Goal: Task Accomplishment & Management: Use online tool/utility

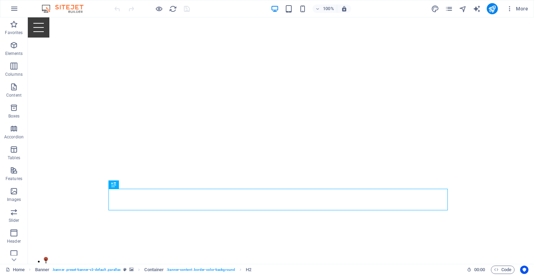
click at [399, 9] on div "100% More" at bounding box center [322, 8] width 418 height 11
click at [448, 8] on icon "pages" at bounding box center [449, 9] width 8 height 8
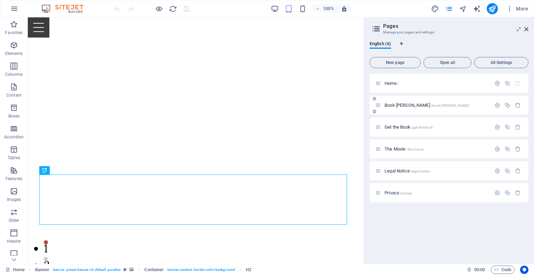
click at [436, 103] on p "Book [PERSON_NAME] /book-[PERSON_NAME]" at bounding box center [437, 105] width 104 height 5
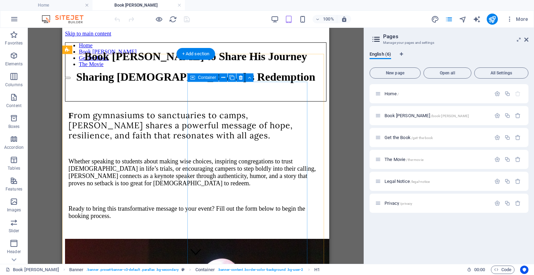
scroll to position [70, 0]
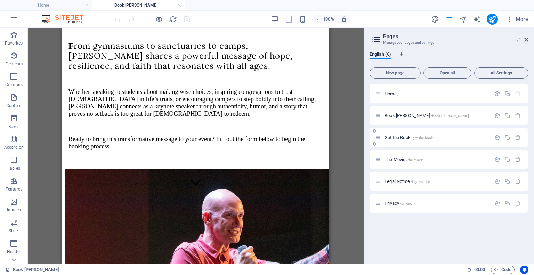
click at [424, 136] on span "/get-the-book" at bounding box center [422, 138] width 22 height 4
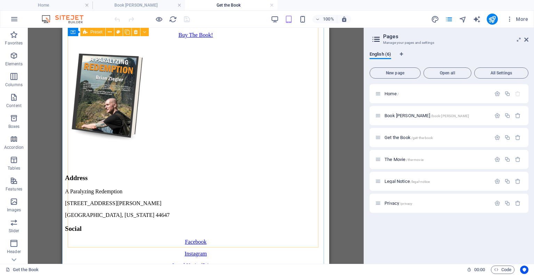
scroll to position [278, 0]
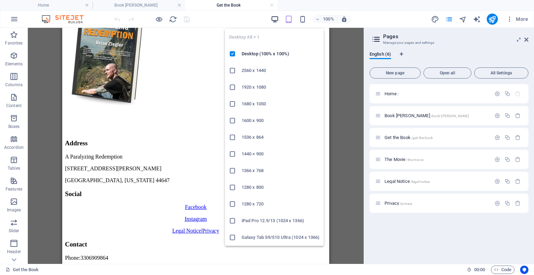
click at [277, 21] on icon "button" at bounding box center [275, 19] width 8 height 8
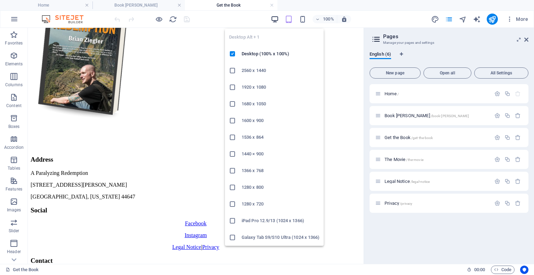
scroll to position [245, 0]
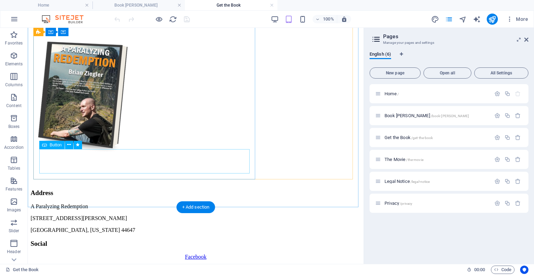
click at [165, 22] on div "Buy The Book!" at bounding box center [196, 19] width 330 height 6
click at [126, 22] on div "Buy The Book!" at bounding box center [196, 19] width 330 height 6
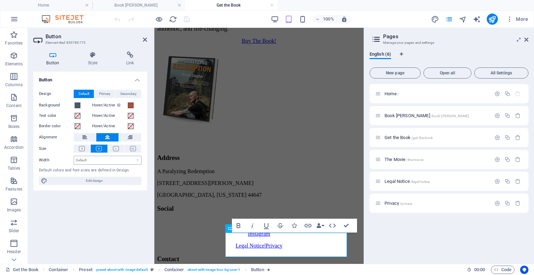
scroll to position [309, 0]
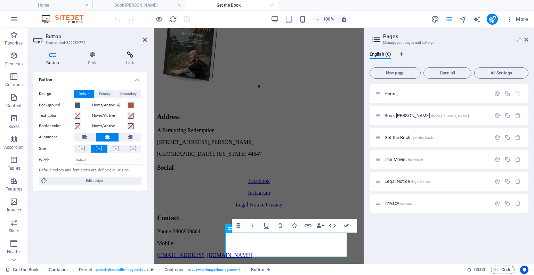
click at [125, 57] on icon at bounding box center [130, 54] width 34 height 7
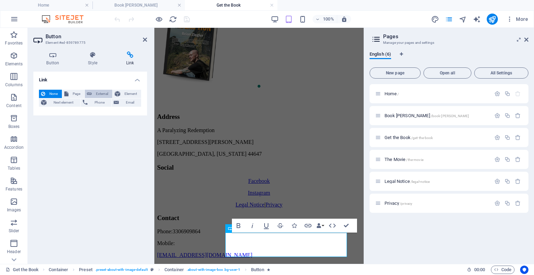
click at [109, 94] on span "External" at bounding box center [102, 94] width 16 height 8
select select "blank"
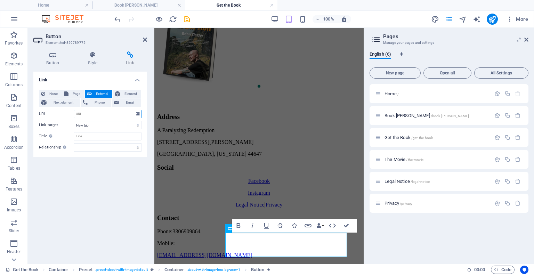
click at [96, 112] on input "URL" at bounding box center [108, 114] width 68 height 8
paste input "[URL][DOMAIN_NAME][PERSON_NAME]"
type input "[URL][DOMAIN_NAME][PERSON_NAME]"
click at [97, 169] on div "Link None Page External Element Next element Phone Email Page Home Book [PERSON…" at bounding box center [90, 165] width 114 height 187
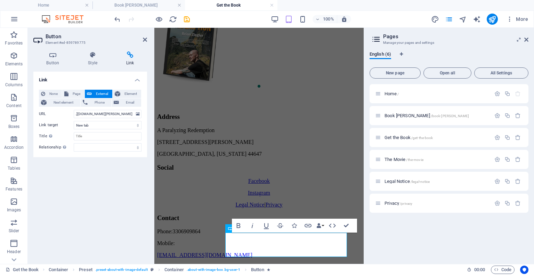
scroll to position [0, 0]
click at [103, 140] on input "Title Additional link description, should not be the same as the link text. The…" at bounding box center [108, 136] width 68 height 8
type input "Buy A Paralyzing Redemption"
click at [108, 172] on div "Link None Page External Element Next element Phone Email Page Home Book [PERSON…" at bounding box center [90, 165] width 114 height 187
click at [523, 34] on h2 "Pages" at bounding box center [455, 36] width 145 height 6
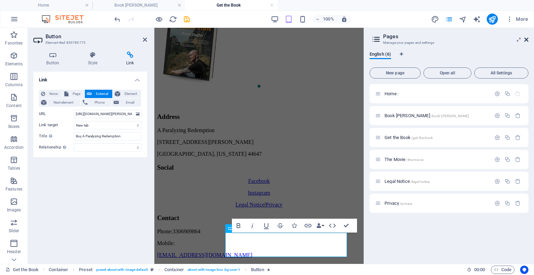
click at [525, 37] on icon at bounding box center [526, 40] width 4 height 6
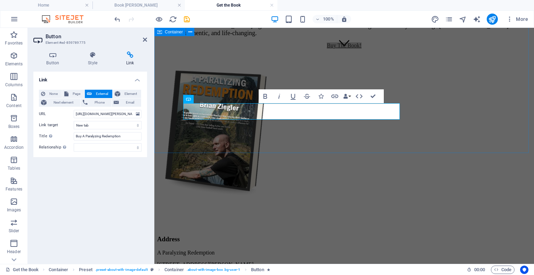
scroll to position [203, 0]
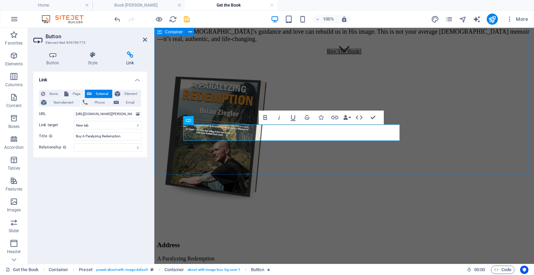
click at [352, 155] on div "ABout A Paralyzing Redemption Written By [PERSON_NAME] “You have a [MEDICAL_DAT…" at bounding box center [344, 79] width 374 height 312
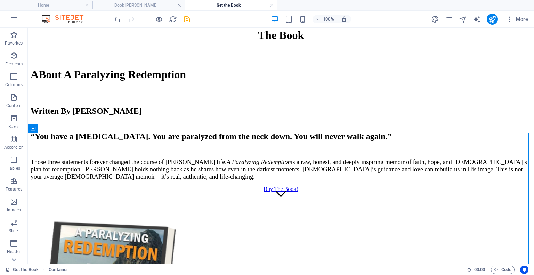
scroll to position [0, 0]
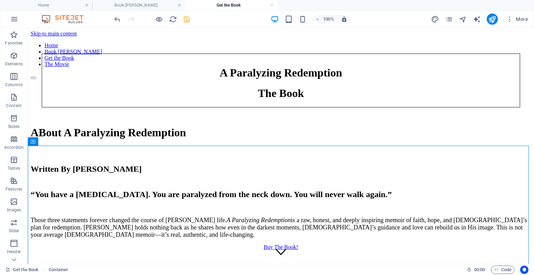
click at [186, 18] on icon "save" at bounding box center [187, 19] width 8 height 8
click at [161, 18] on icon "button" at bounding box center [159, 19] width 8 height 8
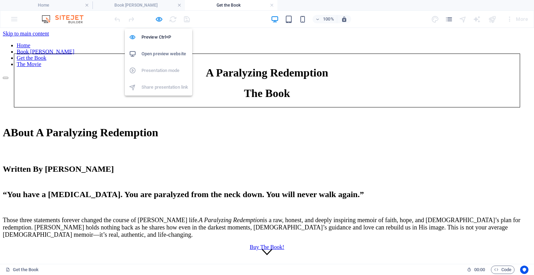
click at [159, 57] on h6 "Open preview website" at bounding box center [165, 54] width 47 height 8
click at [489, 19] on div at bounding box center [492, 19] width 11 height 11
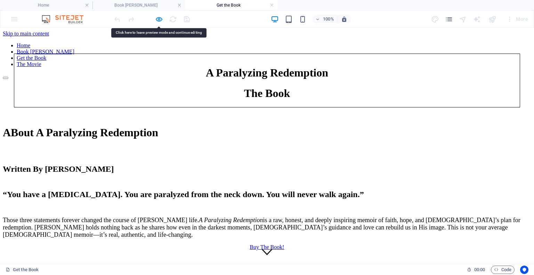
click at [492, 19] on div at bounding box center [492, 19] width 11 height 11
click at [158, 19] on icon "button" at bounding box center [159, 19] width 8 height 8
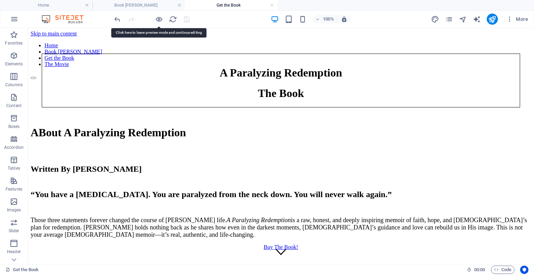
click at [488, 14] on div at bounding box center [492, 19] width 11 height 11
click at [493, 17] on icon "publish" at bounding box center [492, 19] width 8 height 8
